Goal: Information Seeking & Learning: Learn about a topic

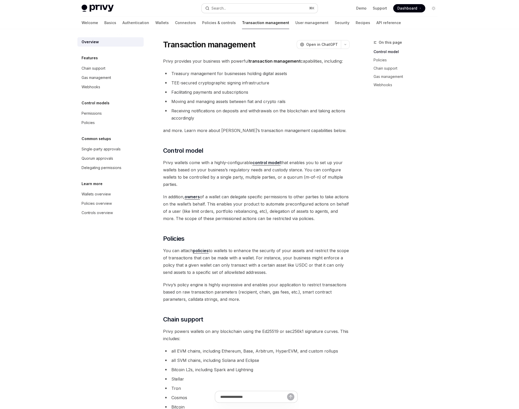
click at [275, 10] on button "Search... ⌘ K" at bounding box center [260, 8] width 116 height 9
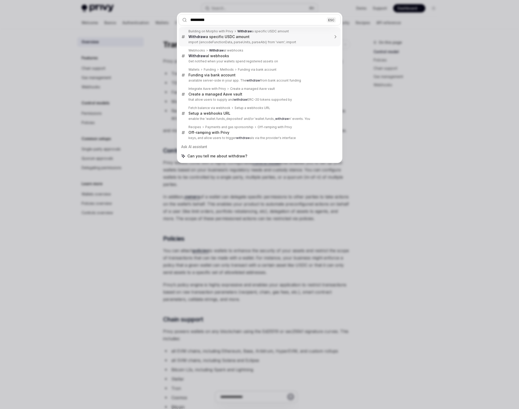
type input "**********"
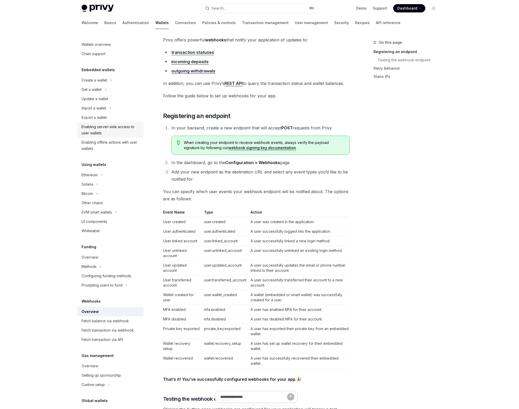
click at [95, 133] on div "Enabling server-side access to user wallets" at bounding box center [111, 130] width 59 height 12
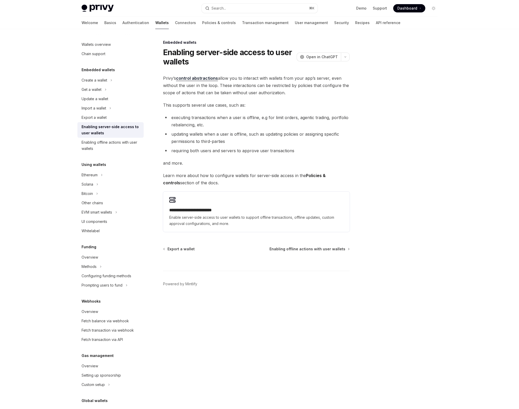
click at [192, 79] on link "control abstractions" at bounding box center [197, 78] width 42 height 5
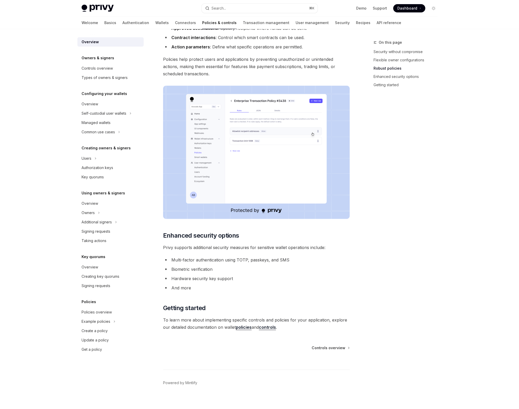
scroll to position [255, 0]
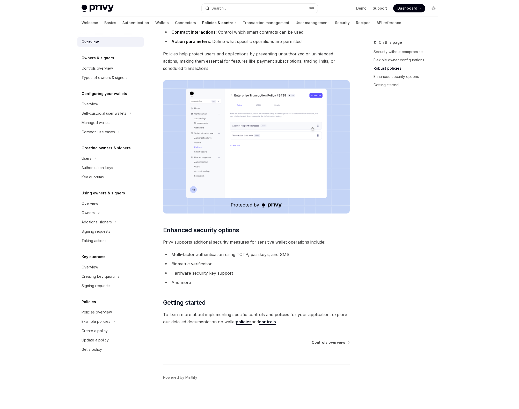
click at [270, 321] on link "controls" at bounding box center [267, 321] width 17 height 5
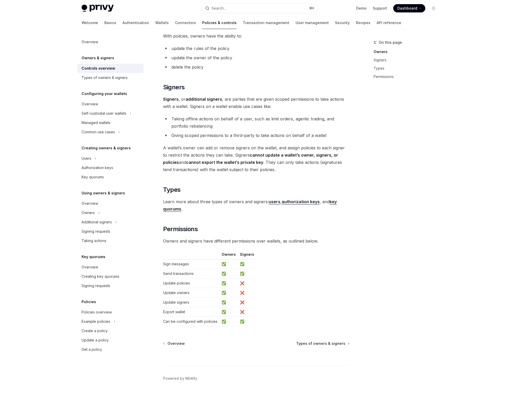
scroll to position [253, 0]
click at [103, 133] on div "Common use cases" at bounding box center [98, 132] width 33 height 6
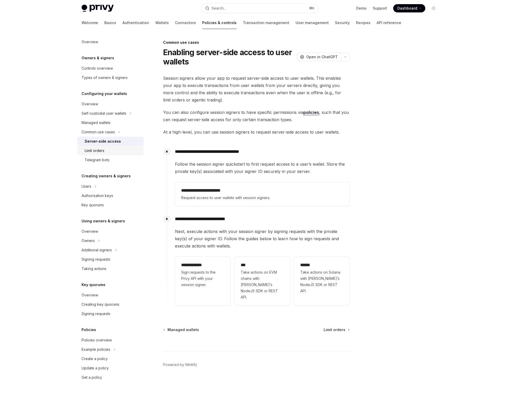
click at [103, 152] on div "Limit orders" at bounding box center [95, 151] width 20 height 6
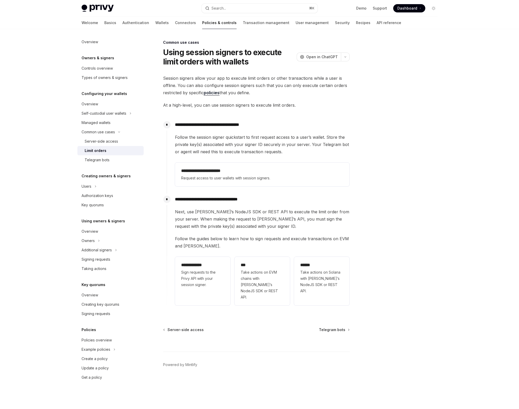
click at [218, 93] on link "policies" at bounding box center [212, 92] width 16 height 5
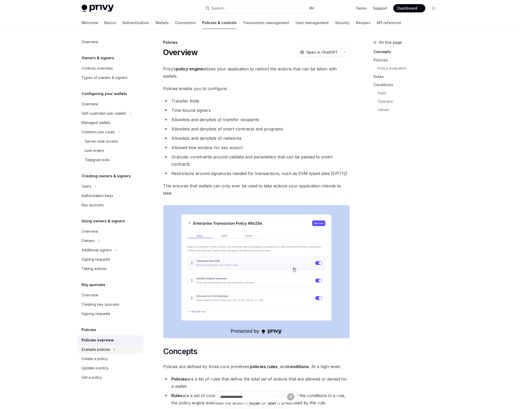
click at [87, 351] on div "Example policies" at bounding box center [96, 350] width 29 height 6
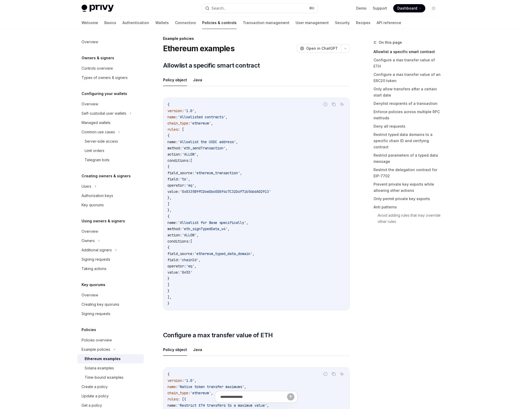
scroll to position [4, 0]
click at [91, 369] on div "Solana examples" at bounding box center [99, 368] width 29 height 6
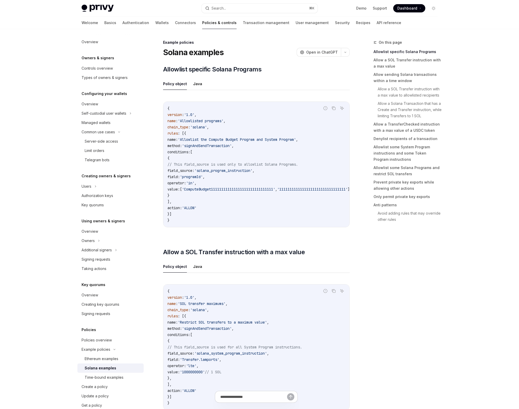
click at [395, 314] on div "On this page Allowlist specific Solana Programs Allow a SOL Transfer instructio…" at bounding box center [402, 224] width 79 height 370
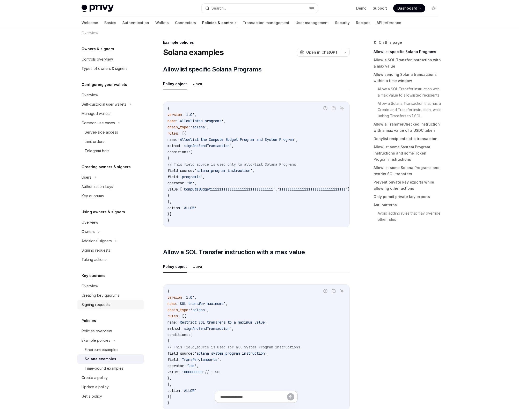
scroll to position [11, 0]
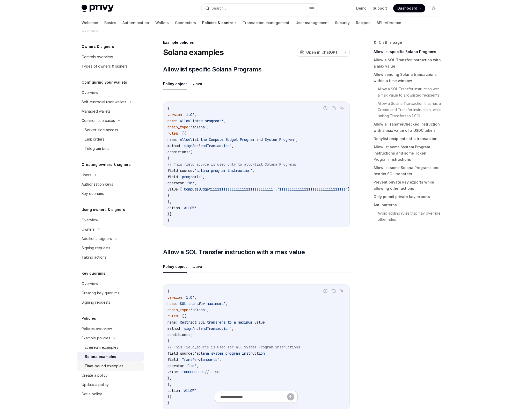
click at [94, 362] on link "Time-bound examples" at bounding box center [110, 366] width 66 height 9
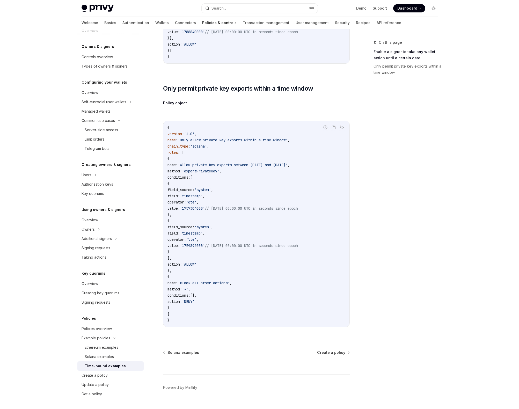
scroll to position [158, 0]
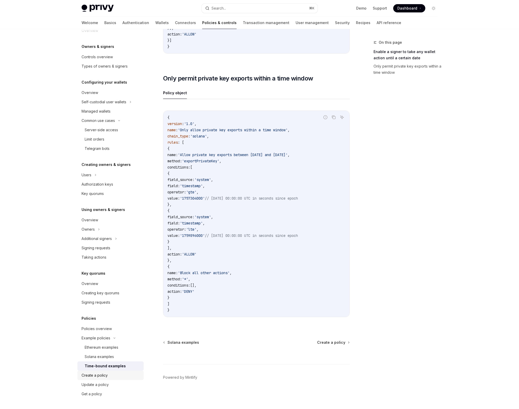
click at [102, 374] on div "Create a policy" at bounding box center [95, 376] width 26 height 6
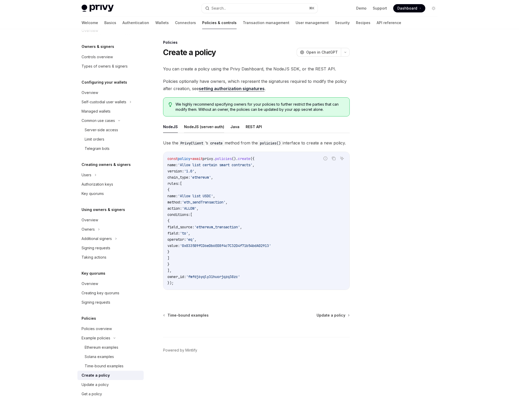
click at [206, 129] on button "NodeJS (server-auth)" at bounding box center [204, 127] width 40 height 12
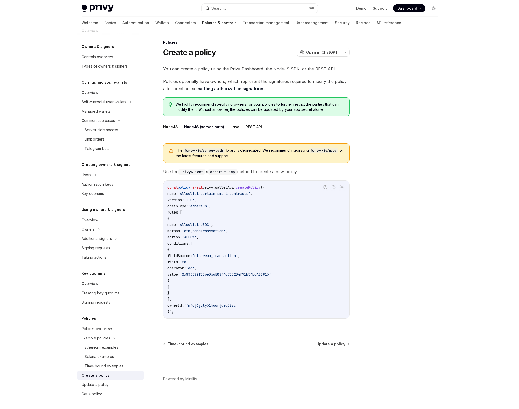
click at [168, 128] on button "NodeJS" at bounding box center [170, 127] width 15 height 12
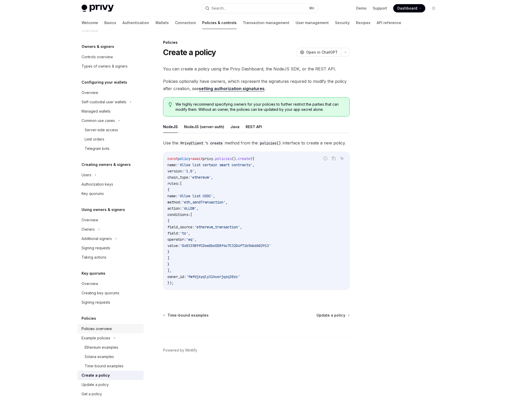
click at [106, 331] on div "Policies overview" at bounding box center [97, 329] width 30 height 6
type textarea "*"
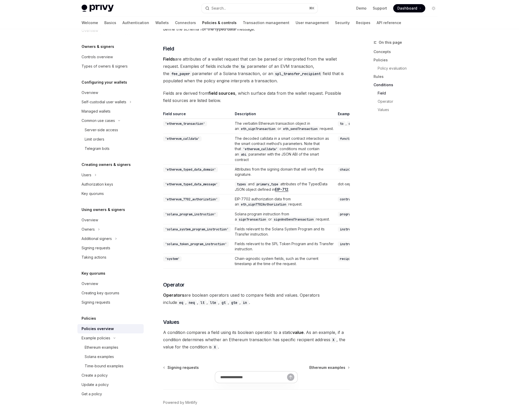
scroll to position [1328, 0]
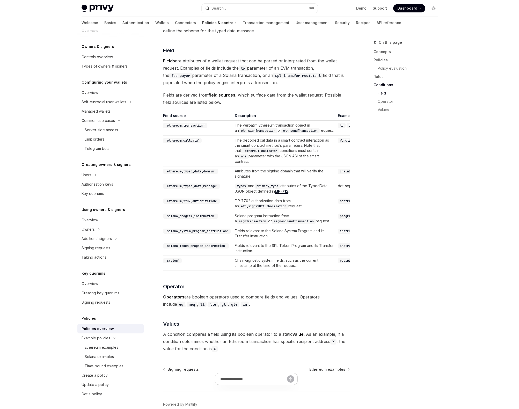
click at [336, 271] on td "recipient" at bounding box center [424, 263] width 177 height 15
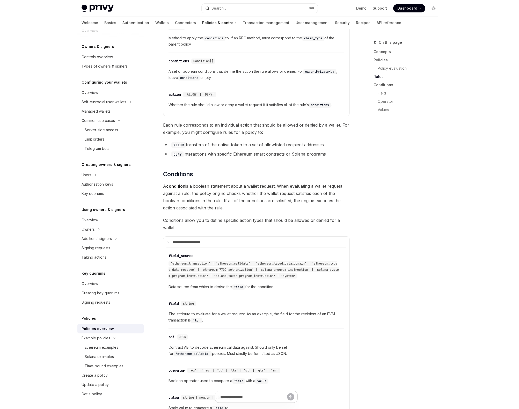
scroll to position [935, 0]
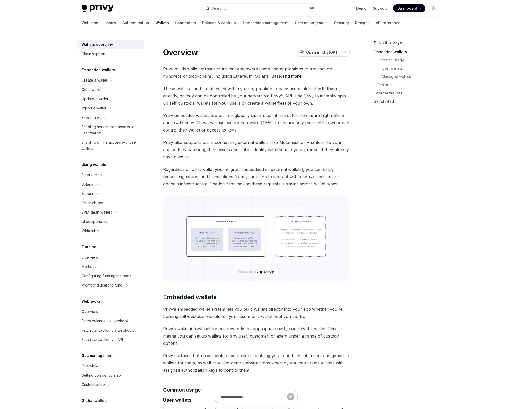
click at [282, 75] on link "and more" at bounding box center [291, 76] width 19 height 5
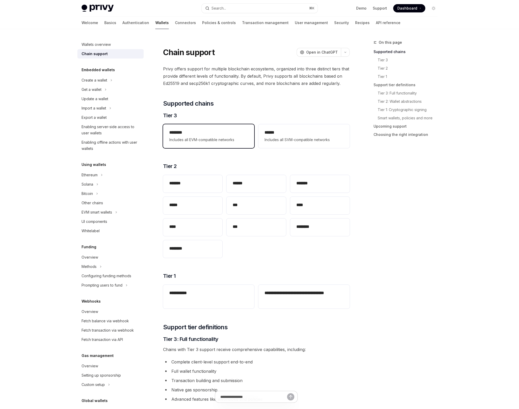
click at [227, 136] on div "******** Includes all EVM-compatible networks" at bounding box center [208, 136] width 79 height 13
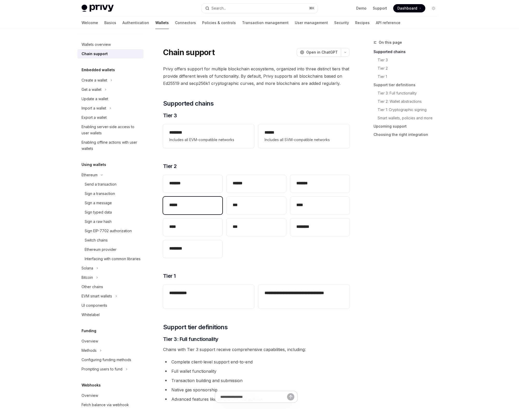
click at [188, 199] on div "*****" at bounding box center [193, 206] width 60 height 18
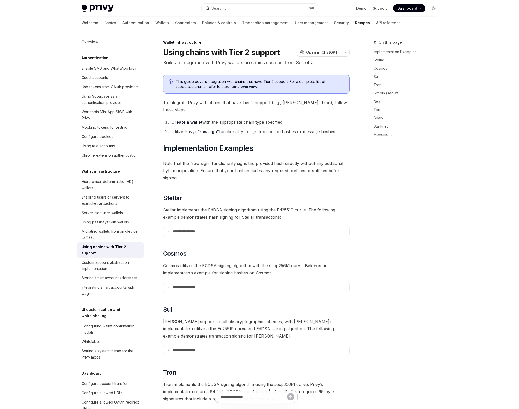
scroll to position [658, 0]
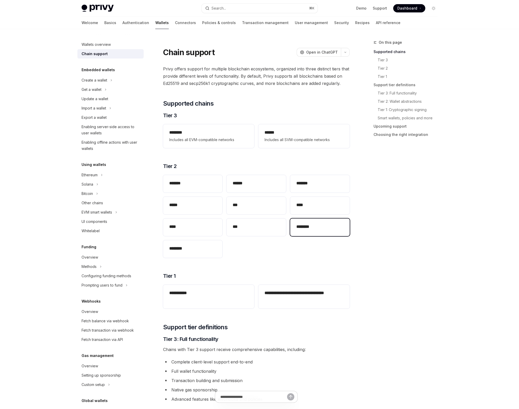
click at [318, 235] on div "********" at bounding box center [320, 228] width 60 height 18
type textarea "*"
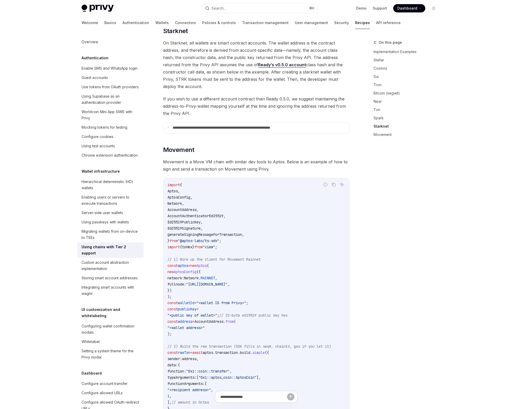
scroll to position [702, 0]
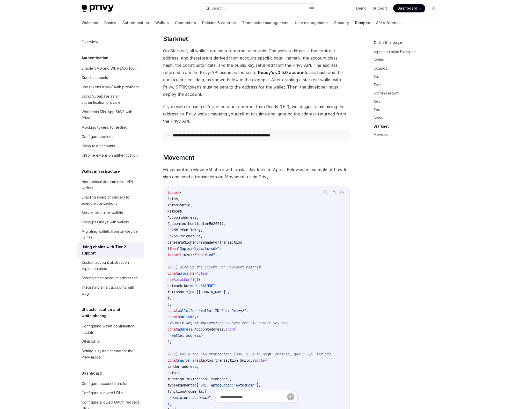
click at [169, 134] on icon at bounding box center [168, 135] width 3 height 3
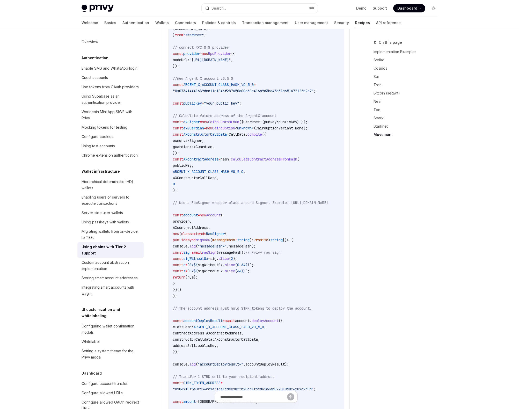
scroll to position [840, 0]
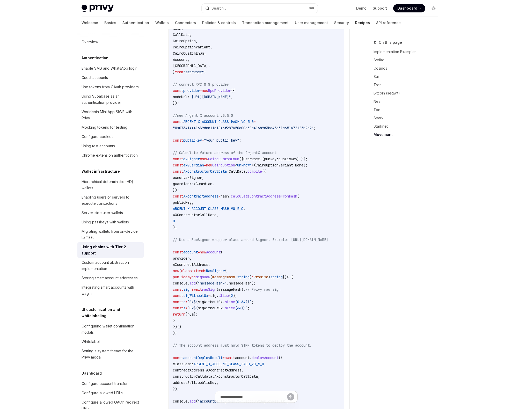
drag, startPoint x: 200, startPoint y: 89, endPoint x: 312, endPoint y: 89, distance: 112.7
click at [231, 95] on span ""https://starknet-sepolia.public.blastapi.io/rpc/v0_8"" at bounding box center [210, 97] width 41 height 5
copy span "https://starknet-sepolia.public.blastapi.io/rpc/v0_8"
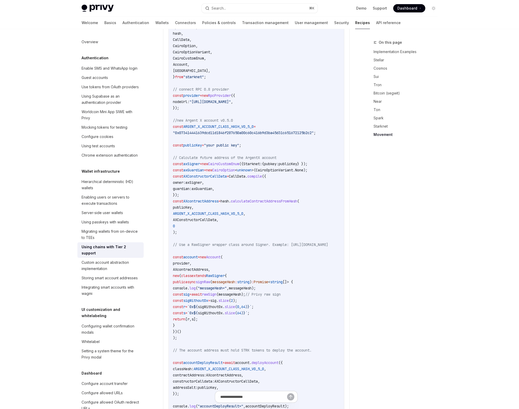
scroll to position [833, 0]
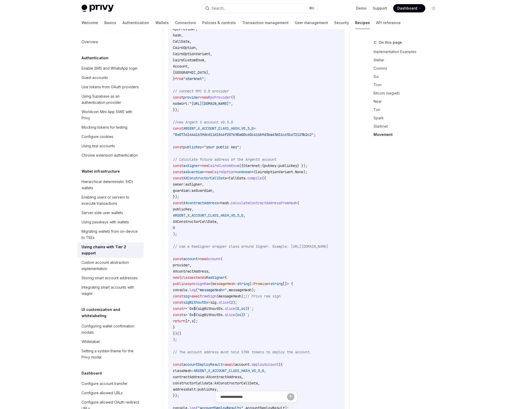
click at [395, 221] on div "On this page Implementation Examples Stellar Cosmos Sui Tron Bitcoin (segwit) N…" at bounding box center [402, 224] width 79 height 370
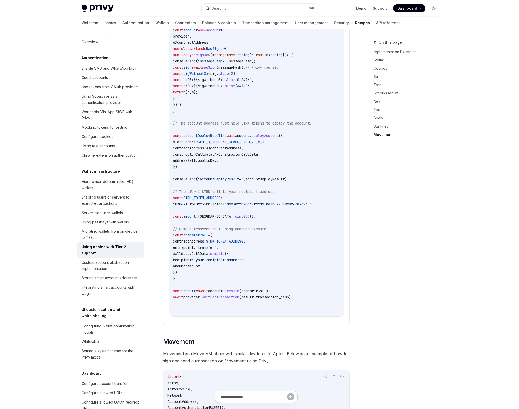
scroll to position [1069, 0]
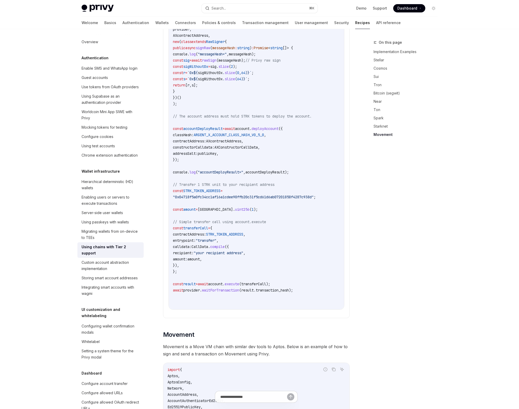
click at [194, 251] on span "recipient:" at bounding box center [183, 253] width 21 height 5
click at [188, 257] on span "amount:" at bounding box center [180, 259] width 15 height 5
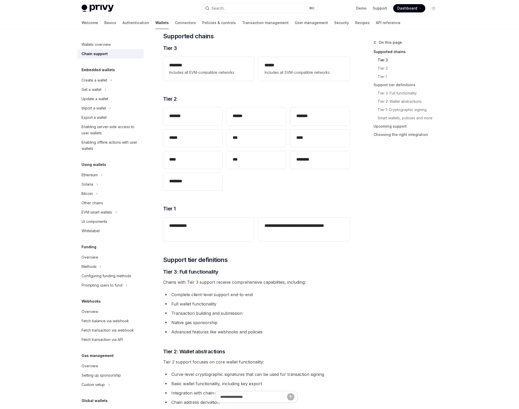
scroll to position [77, 0]
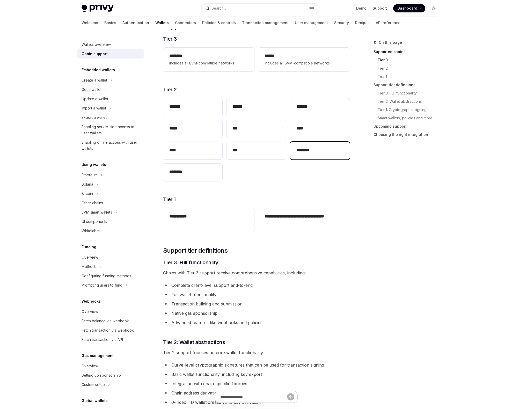
click at [317, 159] on div "********" at bounding box center [320, 151] width 60 height 18
type textarea "*"
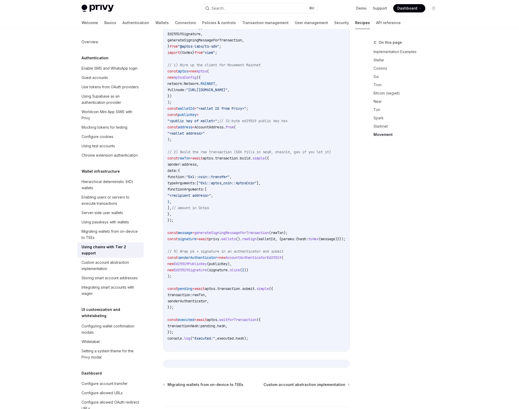
scroll to position [942, 0]
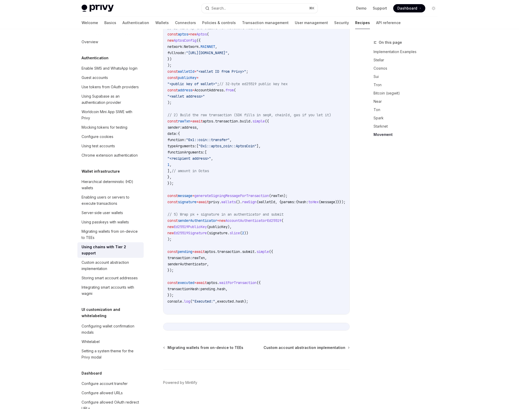
click at [415, 270] on div "On this page Implementation Examples Stellar Cosmos Sui Tron Bitcoin (segwit) N…" at bounding box center [402, 224] width 79 height 370
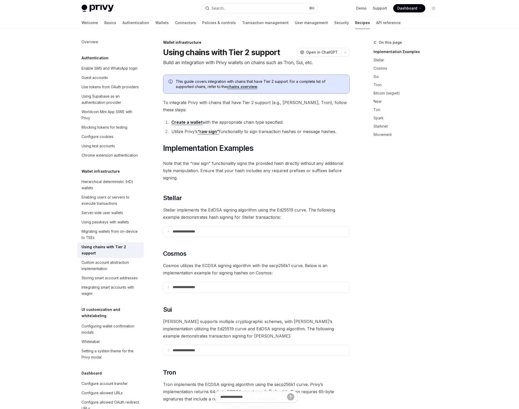
click at [216, 129] on link "“raw sign”" at bounding box center [209, 131] width 22 height 5
type textarea "*"
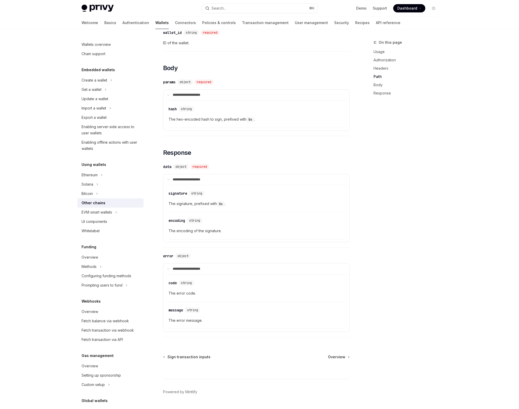
scroll to position [445, 0]
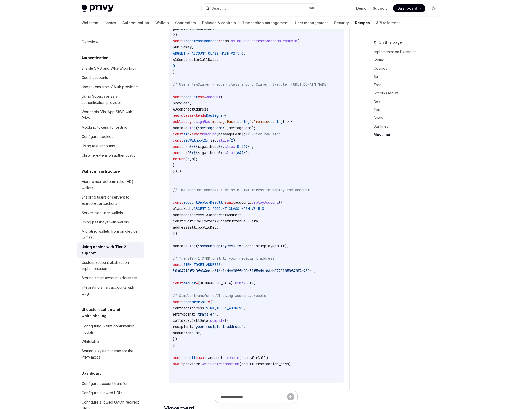
scroll to position [995, 0]
